Goal: Transaction & Acquisition: Purchase product/service

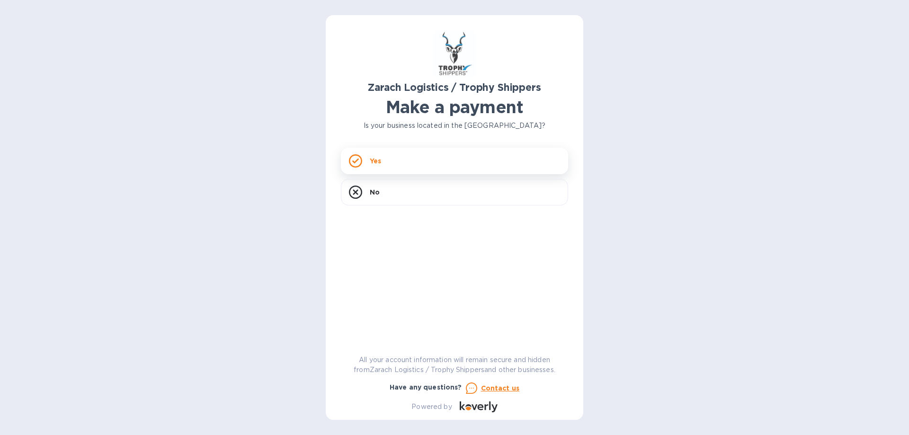
click at [386, 164] on div "Yes" at bounding box center [454, 161] width 227 height 27
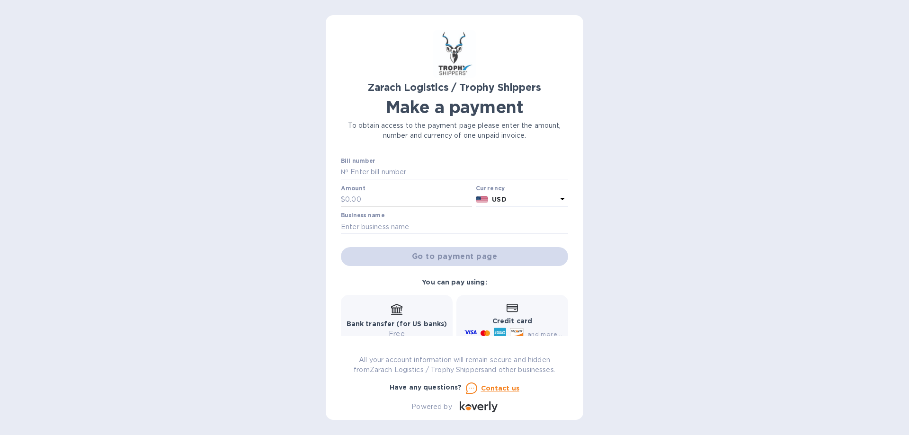
click at [406, 198] on input "text" at bounding box center [408, 200] width 127 height 14
type input "1,407.60"
click at [395, 221] on input "text" at bounding box center [454, 227] width 227 height 14
type input "[PERSON_NAME]"
click at [456, 258] on div "Go to payment page" at bounding box center [454, 256] width 231 height 23
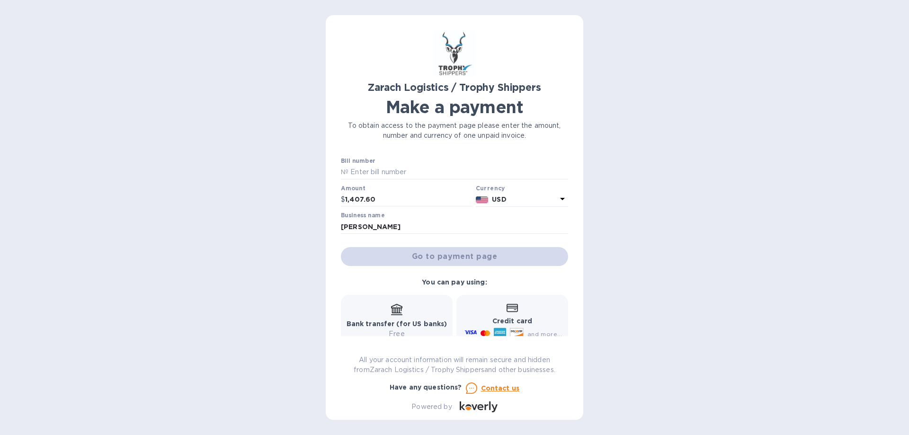
click at [467, 249] on div "Go to payment page" at bounding box center [454, 256] width 231 height 23
click at [521, 200] on p "USD" at bounding box center [524, 200] width 65 height 10
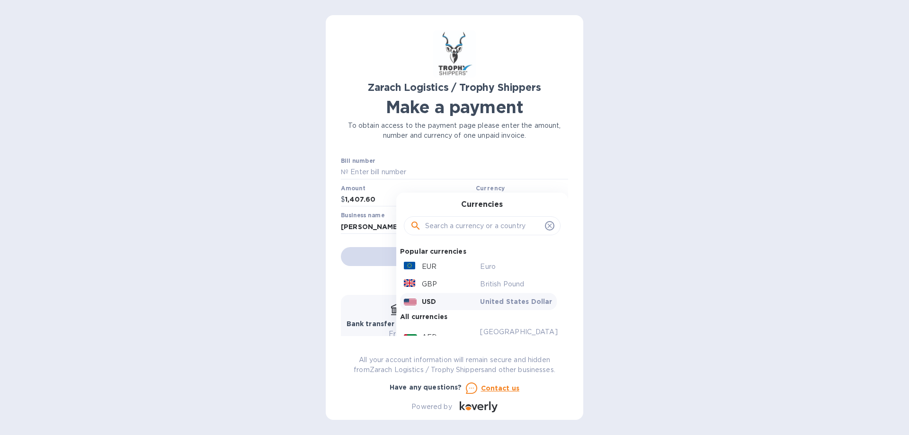
click at [521, 200] on div "Currencies" at bounding box center [482, 220] width 149 height 41
click at [422, 301] on p "USD" at bounding box center [429, 301] width 14 height 9
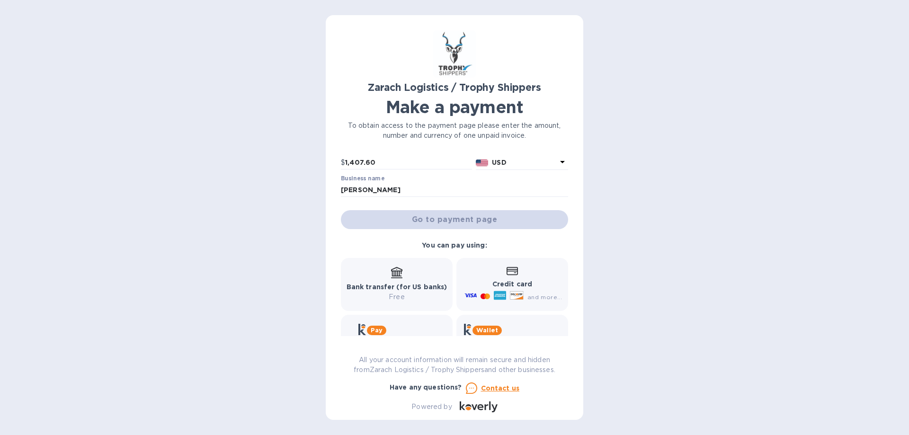
scroll to position [74, 0]
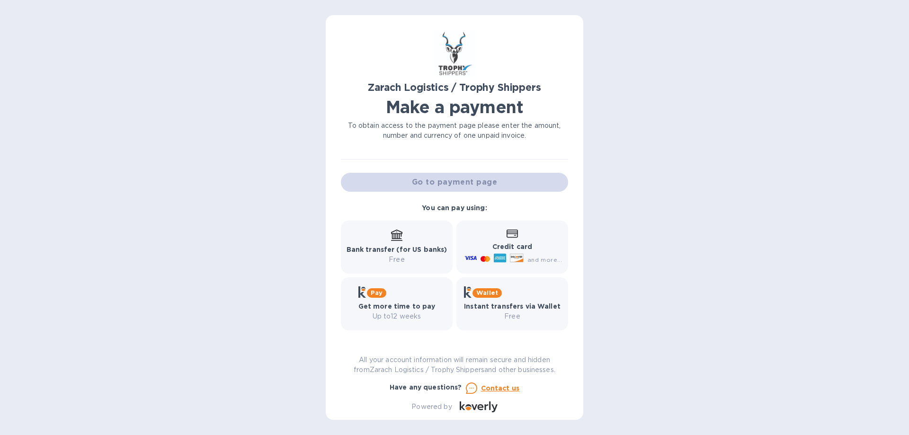
click at [383, 241] on div "Bank transfer (for US banks) Free" at bounding box center [397, 247] width 101 height 35
click at [454, 183] on div "Go to payment page" at bounding box center [454, 182] width 231 height 23
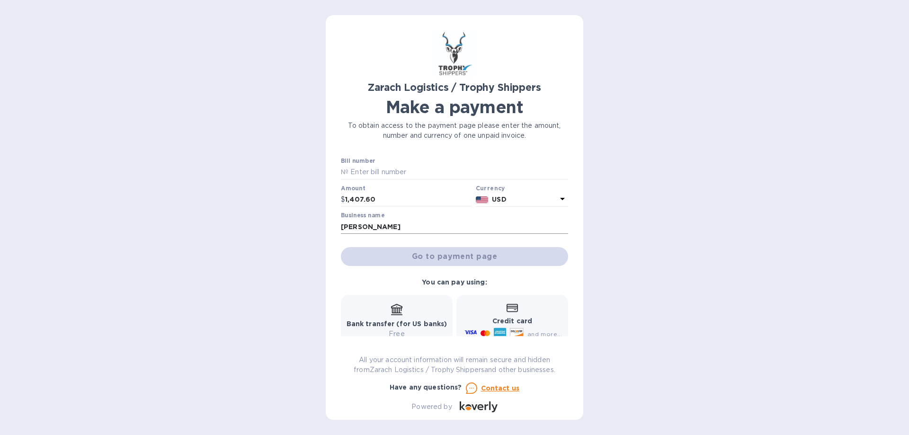
click at [434, 230] on input "[PERSON_NAME]" at bounding box center [454, 227] width 227 height 14
drag, startPoint x: 514, startPoint y: 226, endPoint x: 591, endPoint y: 227, distance: 76.3
click at [578, 230] on div "Zarach Logistics / Trophy Shippers Make a payment To obtain access to the payme…" at bounding box center [455, 217] width 258 height 405
click at [650, 227] on div "Zarach Logistics / Trophy Shippers Make a payment To obtain access to the payme…" at bounding box center [454, 217] width 909 height 435
click at [435, 257] on div "Go to payment page" at bounding box center [454, 256] width 231 height 23
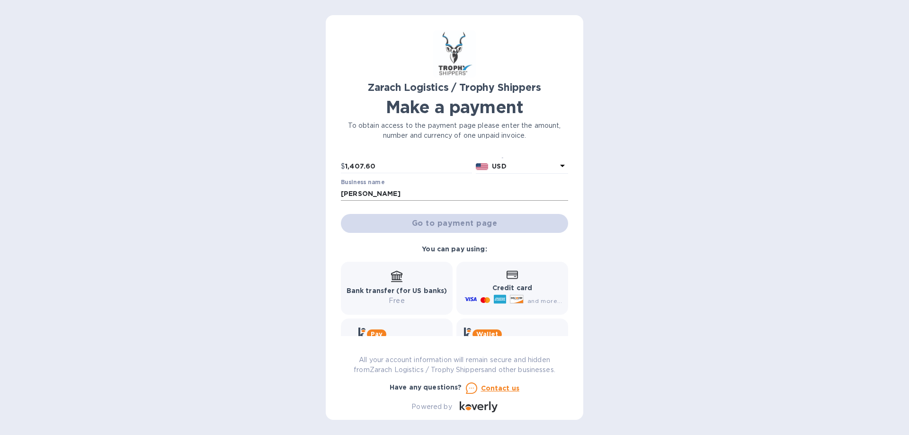
scroll to position [74, 0]
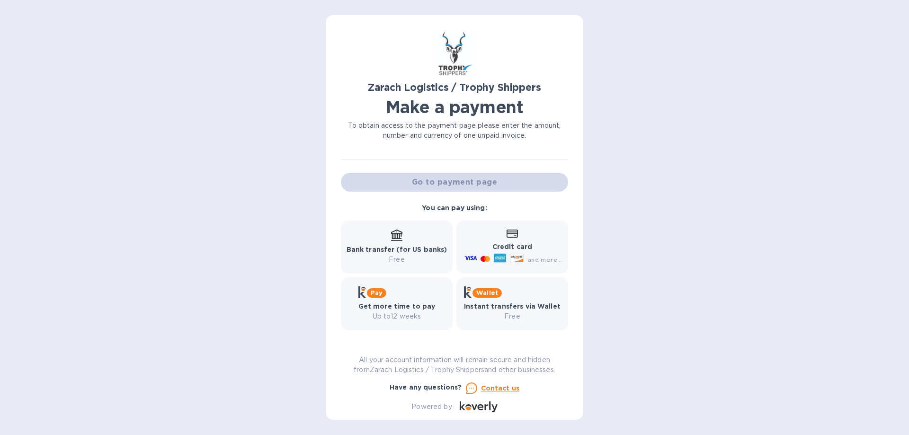
click at [382, 293] on b "Pay" at bounding box center [377, 292] width 12 height 7
click at [440, 401] on div "Powered by" at bounding box center [432, 407] width 48 height 18
click at [431, 363] on p "All your account information will remain secure and hidden from Zarach Logistic…" at bounding box center [454, 365] width 227 height 20
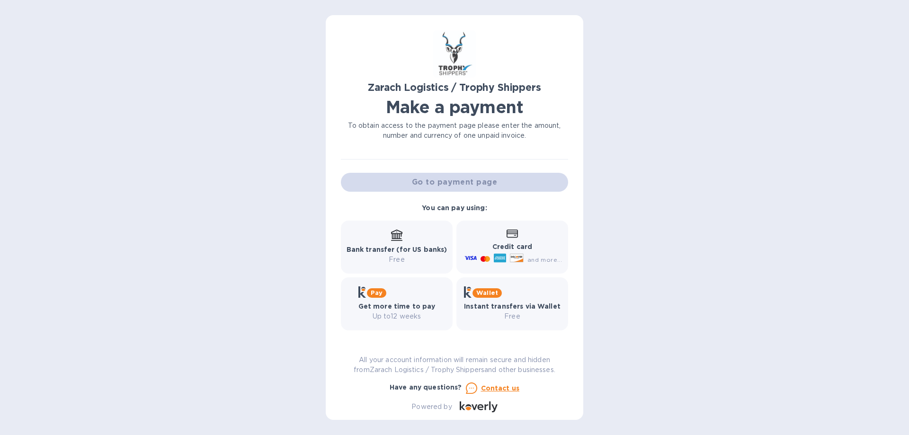
click at [391, 243] on div "Bank transfer (for US banks) Free" at bounding box center [397, 247] width 101 height 35
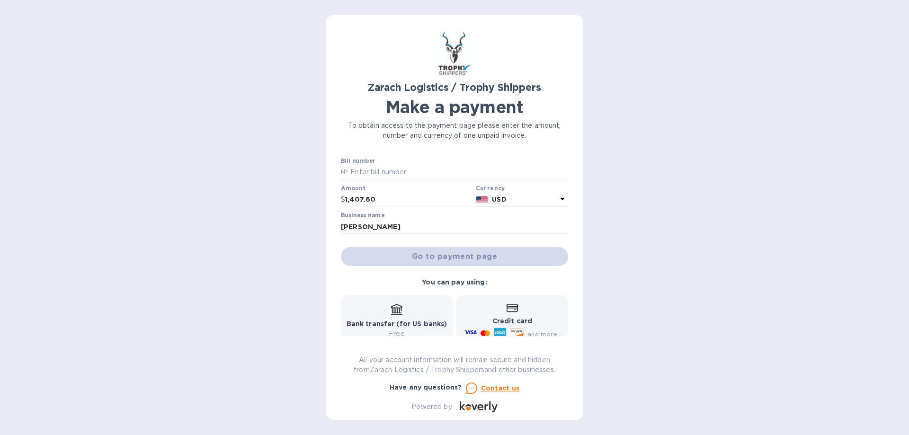
click at [443, 258] on div "Go to payment page" at bounding box center [454, 256] width 231 height 23
click at [442, 258] on div "Go to payment page" at bounding box center [454, 256] width 231 height 23
click at [441, 257] on div "Go to payment page" at bounding box center [454, 256] width 231 height 23
click at [440, 257] on div "Go to payment page" at bounding box center [454, 256] width 231 height 23
click at [422, 229] on input "[PERSON_NAME]" at bounding box center [454, 227] width 227 height 14
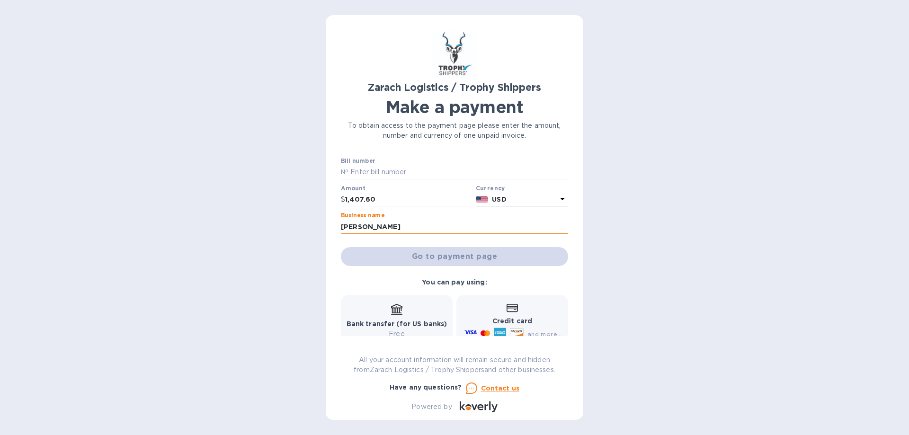
click at [422, 228] on input "[PERSON_NAME]" at bounding box center [454, 227] width 227 height 14
click at [412, 199] on input "1,407.60" at bounding box center [408, 200] width 127 height 14
click at [393, 174] on input "text" at bounding box center [459, 172] width 220 height 14
click at [380, 164] on div "Bill number №" at bounding box center [454, 169] width 227 height 22
click at [383, 177] on input "text" at bounding box center [459, 172] width 220 height 14
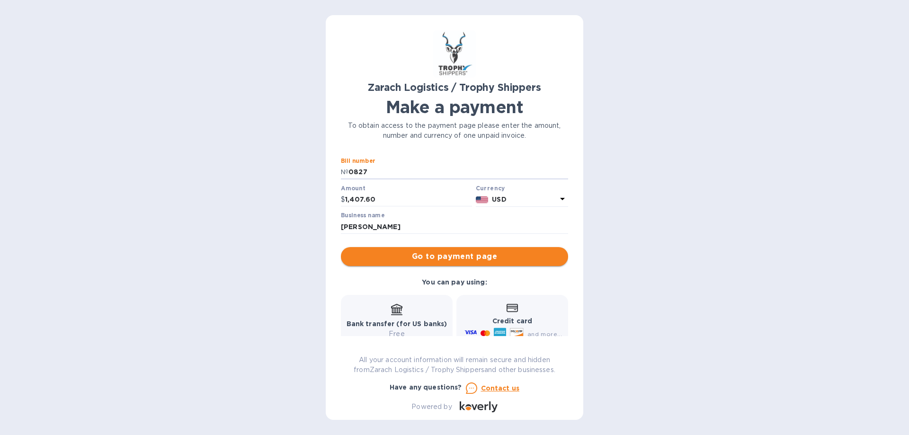
type input "0827"
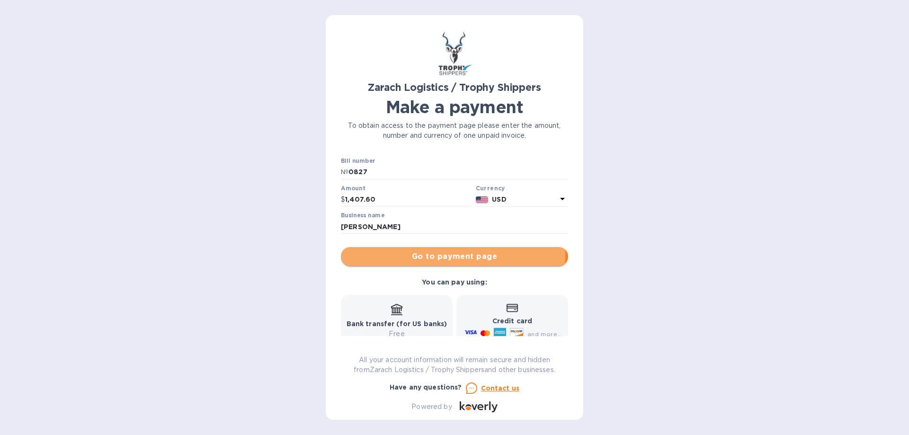
click at [440, 256] on span "Go to payment page" at bounding box center [455, 256] width 212 height 11
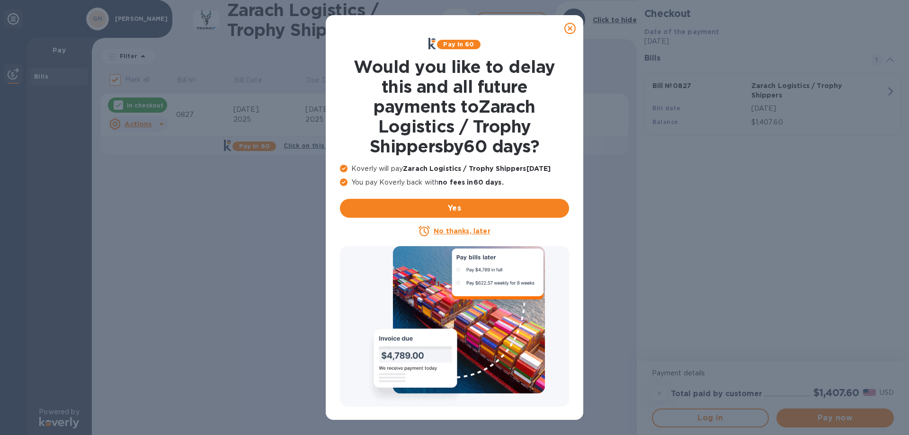
click at [455, 231] on u "No thanks, later" at bounding box center [462, 231] width 56 height 8
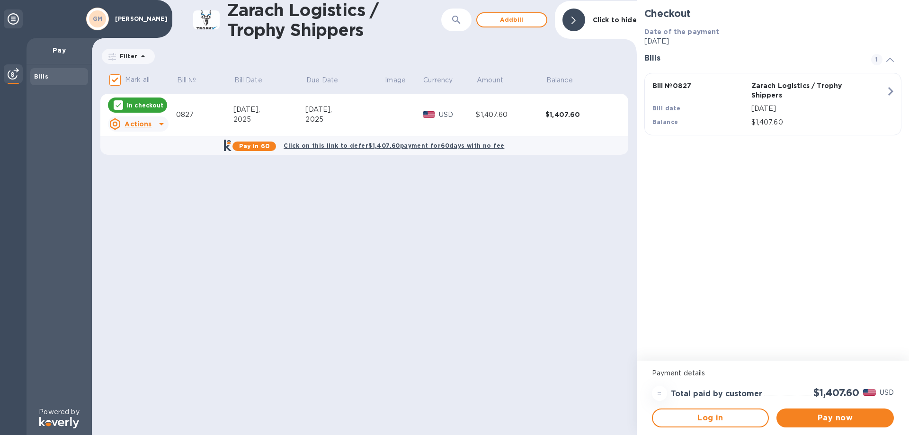
click at [162, 124] on icon at bounding box center [161, 124] width 5 height 2
click at [180, 194] on div at bounding box center [454, 217] width 909 height 435
click at [829, 421] on span "Pay now" at bounding box center [835, 418] width 102 height 11
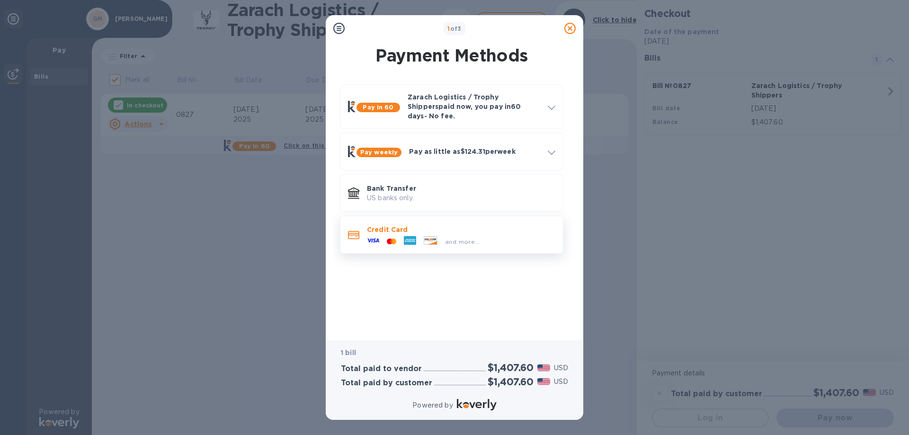
click at [391, 226] on p "Credit Card" at bounding box center [461, 229] width 189 height 9
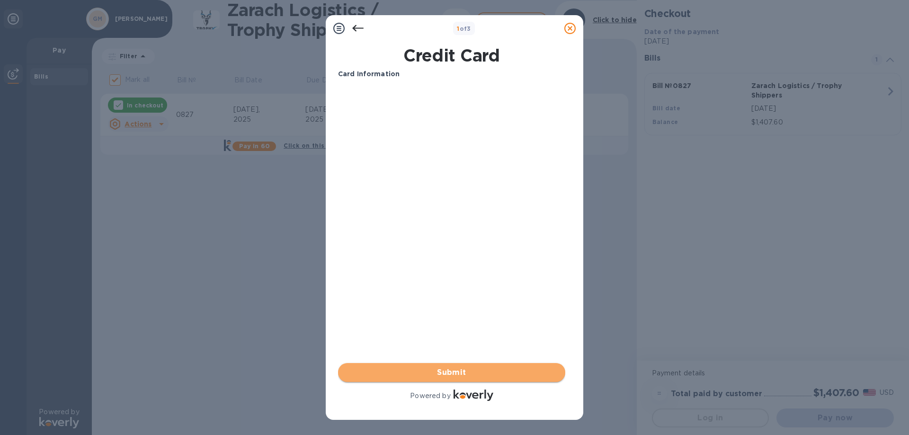
click at [451, 370] on span "Submit" at bounding box center [452, 372] width 212 height 11
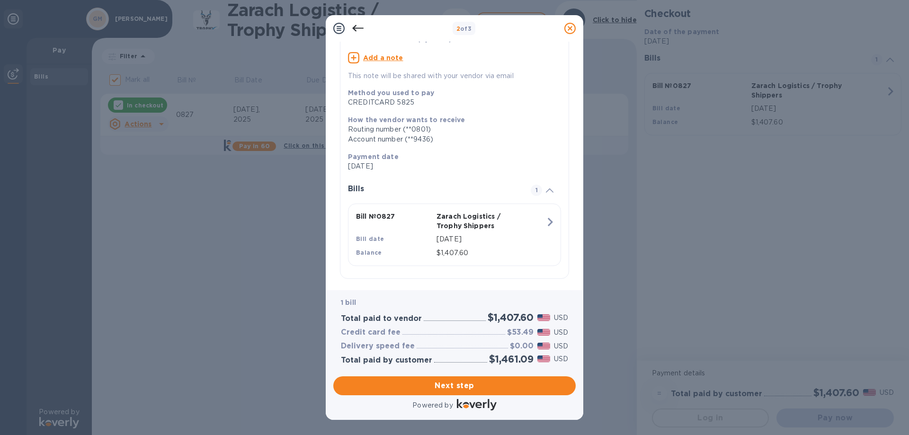
scroll to position [91, 0]
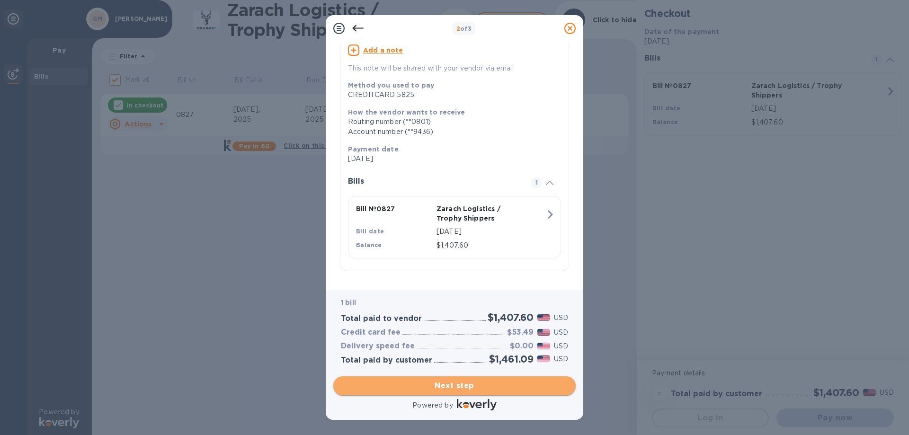
click at [457, 381] on span "Next step" at bounding box center [454, 385] width 227 height 11
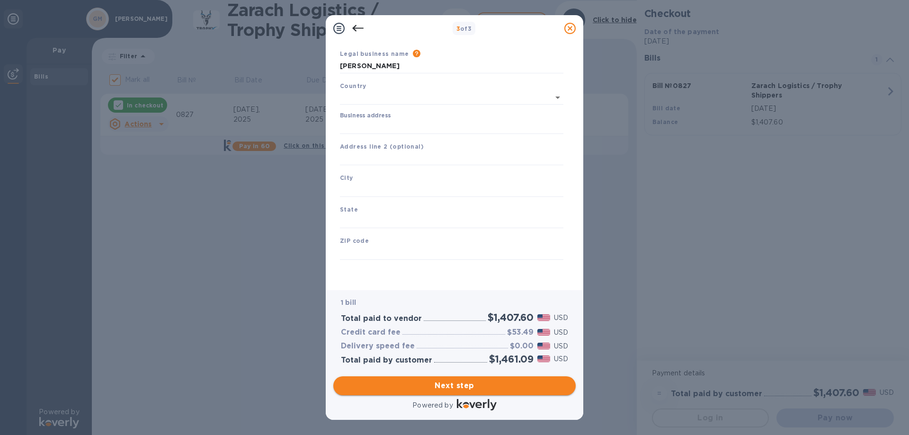
type input "[GEOGRAPHIC_DATA]"
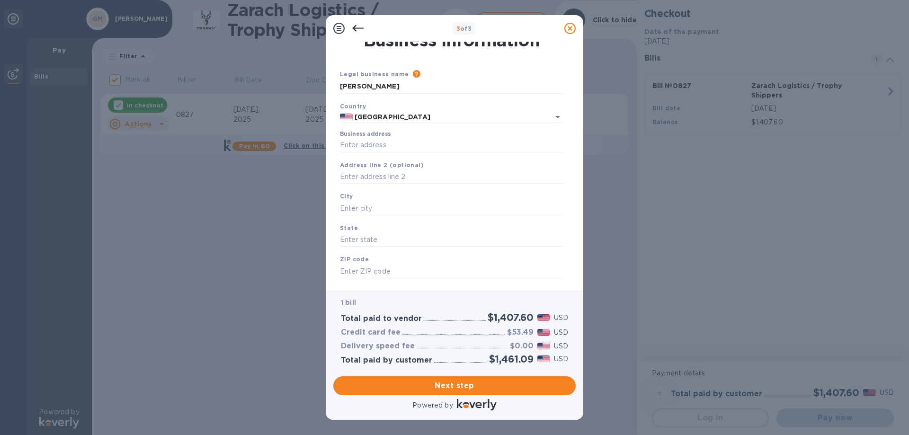
scroll to position [0, 0]
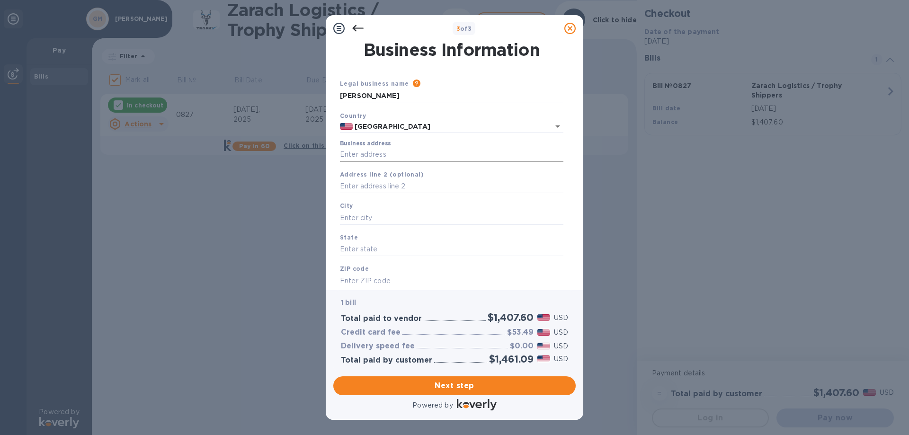
click at [385, 152] on input "Business address" at bounding box center [452, 155] width 224 height 14
type input "[STREET_ADDRESS]"
type input "[GEOGRAPHIC_DATA]"
type input "MS"
type input "38652"
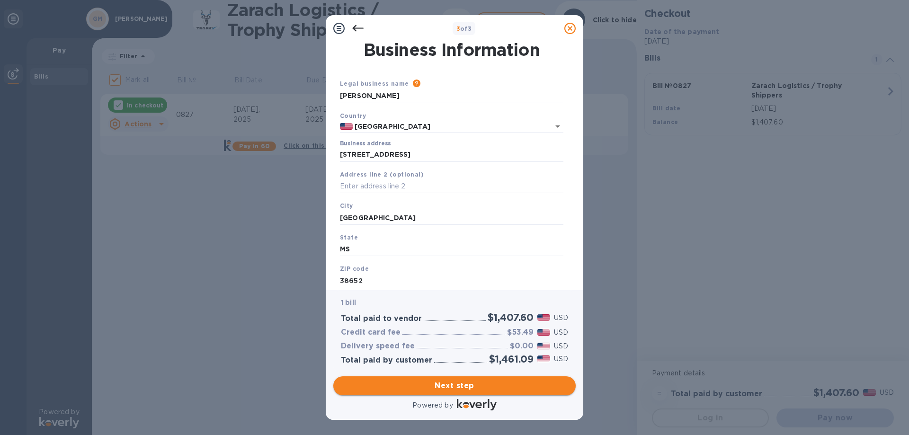
click at [455, 390] on span "Next step" at bounding box center [454, 385] width 227 height 11
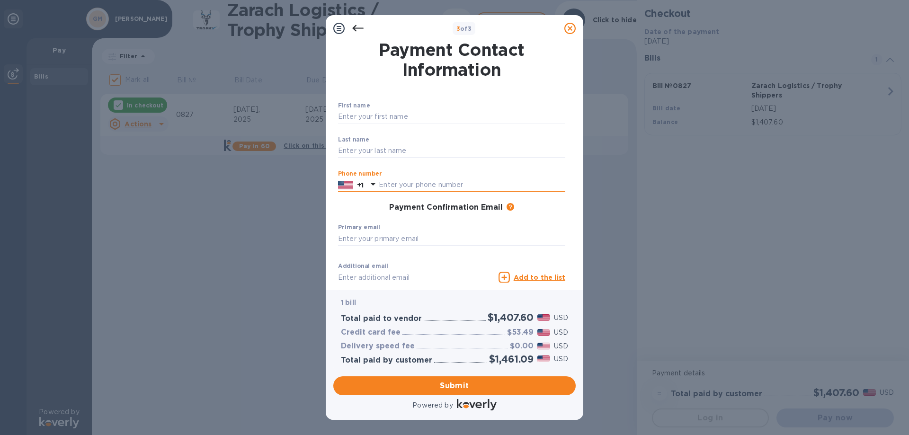
click at [426, 187] on input "text" at bounding box center [472, 185] width 187 height 14
type input "6623162544"
type input "[PERSON_NAME]"
type input "[PERSON_NAME][EMAIL_ADDRESS][DOMAIN_NAME]"
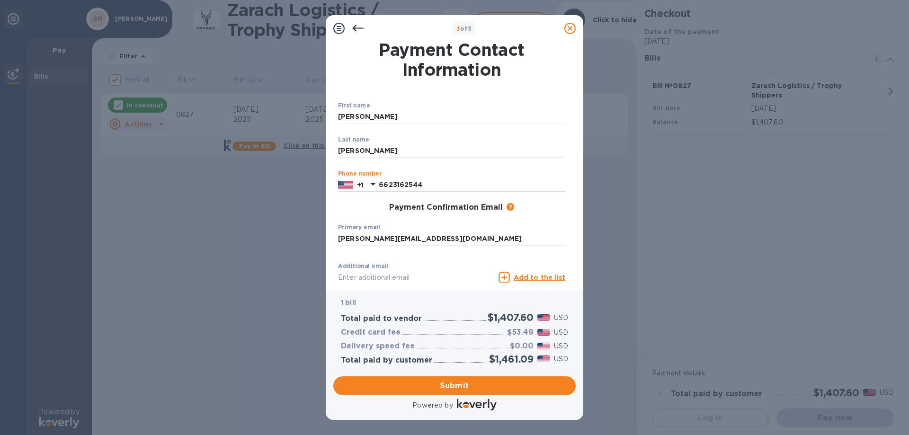
type input "[PERSON_NAME][EMAIL_ADDRESS][DOMAIN_NAME]"
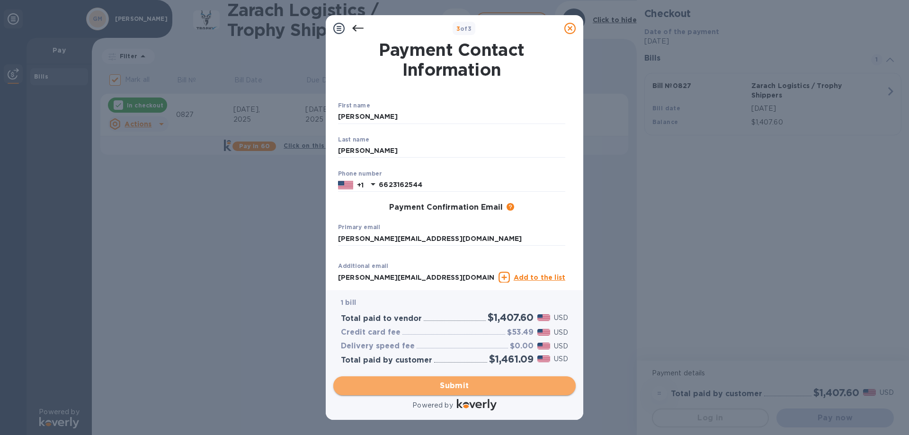
click at [445, 385] on span "Submit" at bounding box center [454, 385] width 227 height 11
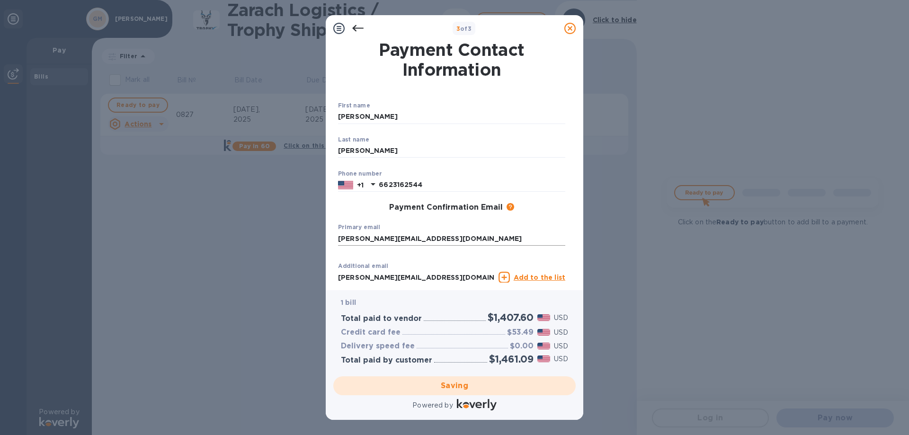
checkbox input "false"
